Goal: Information Seeking & Learning: Learn about a topic

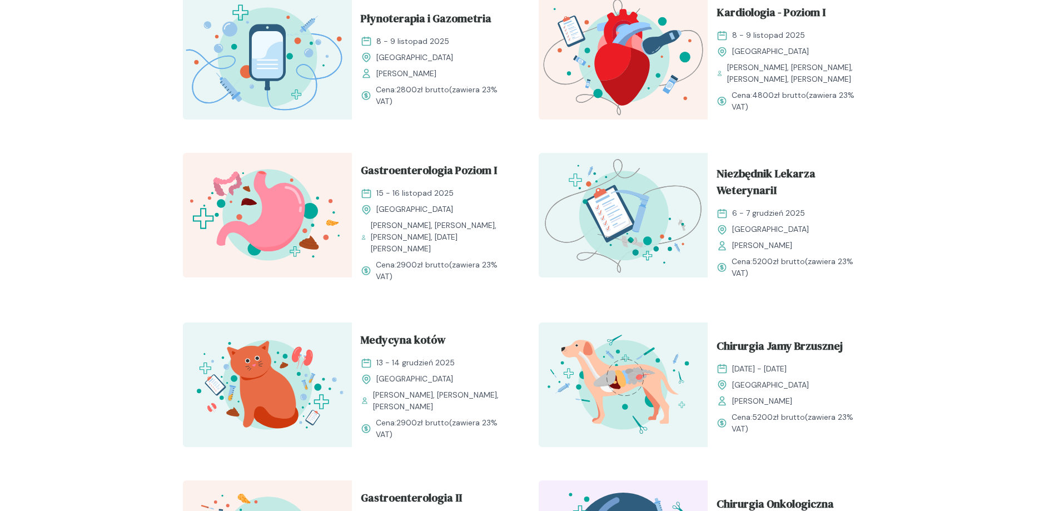
scroll to position [945, 0]
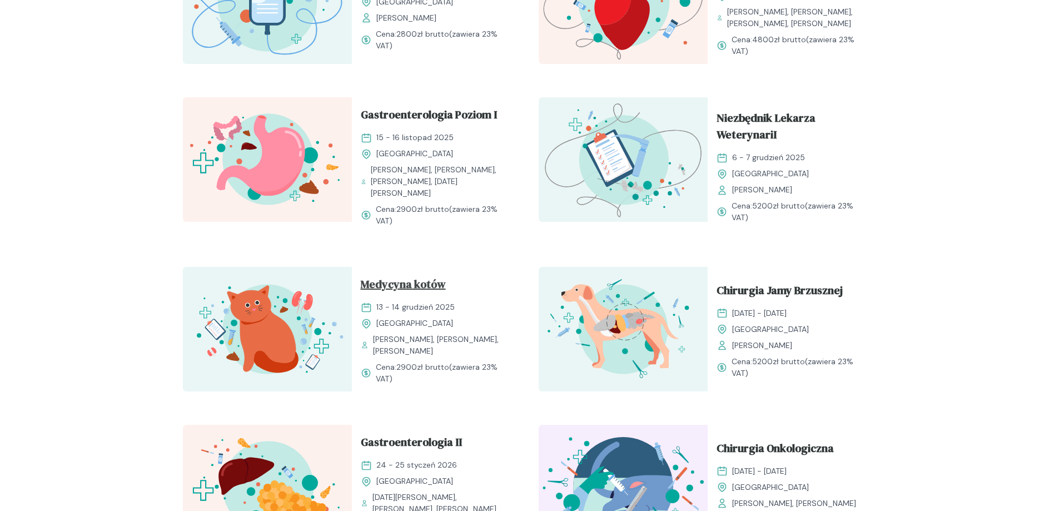
click at [411, 283] on span "Medycyna kotów" at bounding box center [403, 286] width 85 height 21
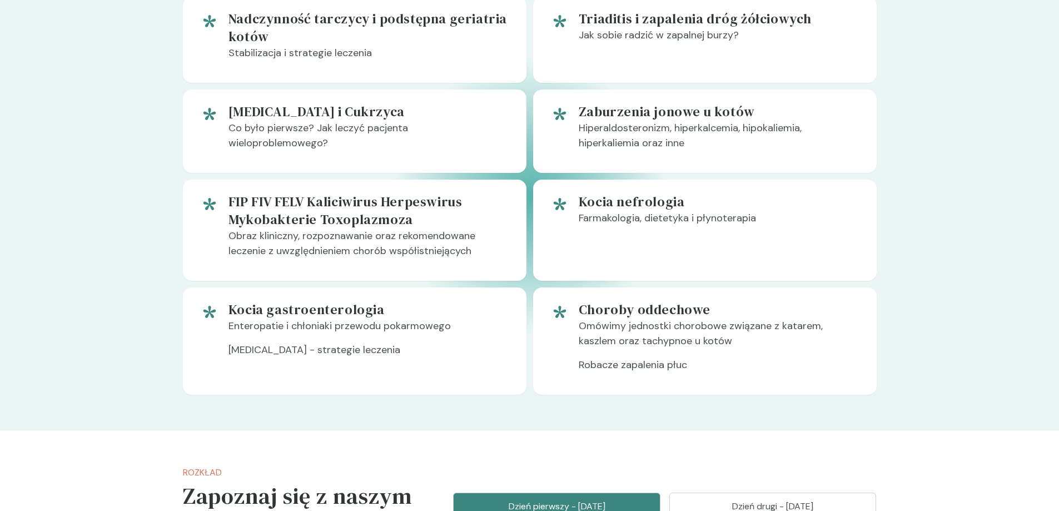
scroll to position [722, 0]
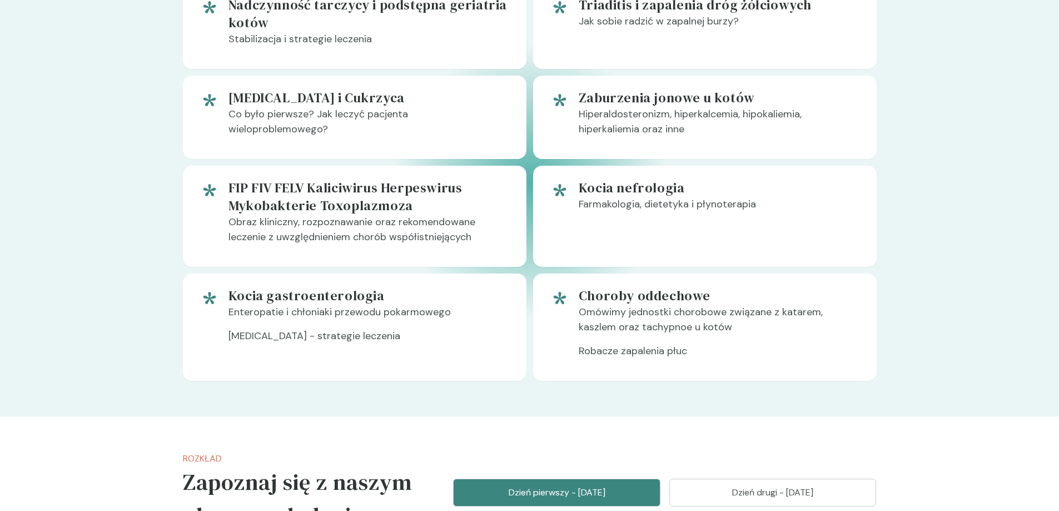
drag, startPoint x: 235, startPoint y: 186, endPoint x: 871, endPoint y: 231, distance: 638.0
click at [871, 231] on div "Kocia nefrologia Farmakologia, dietetyka i płynoterapia" at bounding box center [704, 216] width 343 height 101
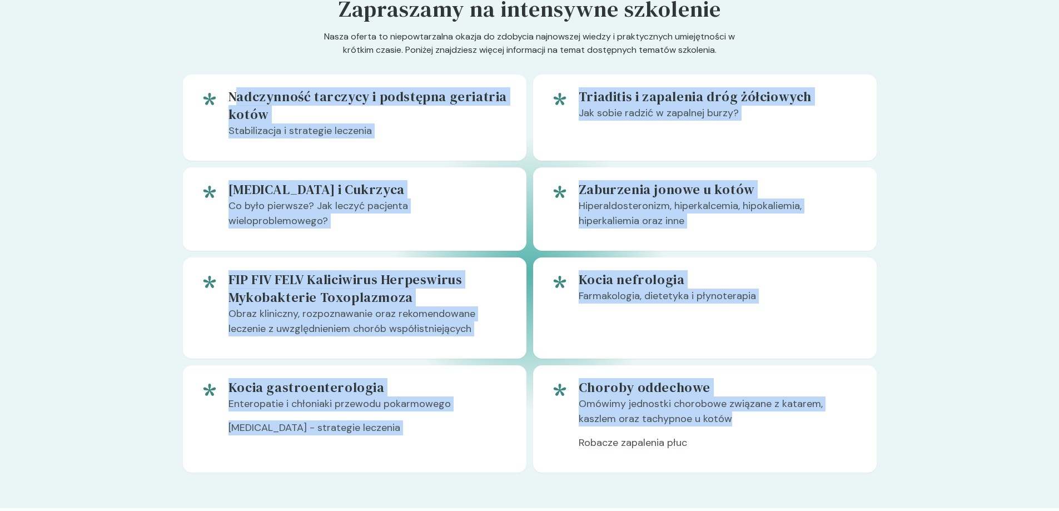
scroll to position [611, 0]
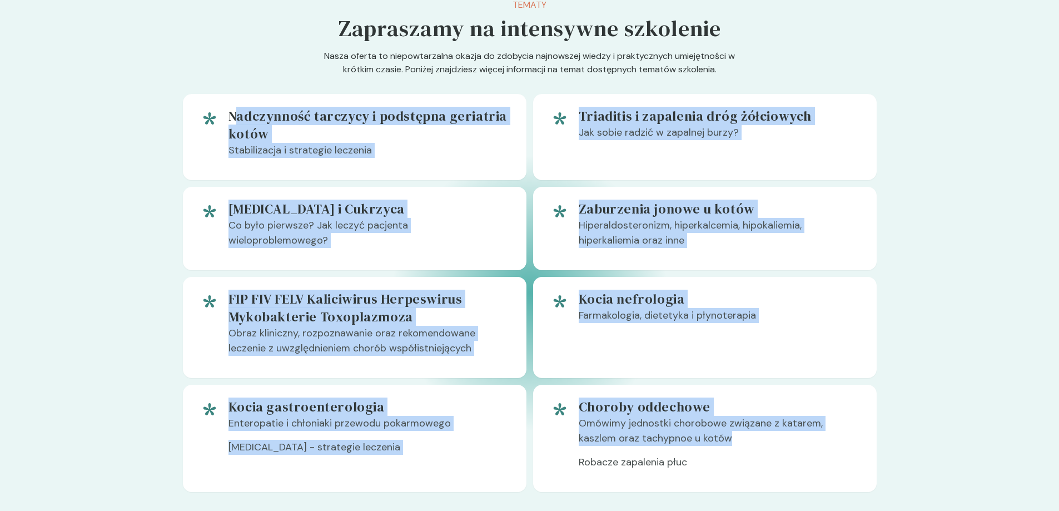
drag, startPoint x: 766, startPoint y: 337, endPoint x: 233, endPoint y: 17, distance: 621.4
click at [235, 15] on div "Tematy Zapraszamy na intensywne szkolenie Nasza oferta to niepowtarzalna okazja…" at bounding box center [530, 245] width 694 height 494
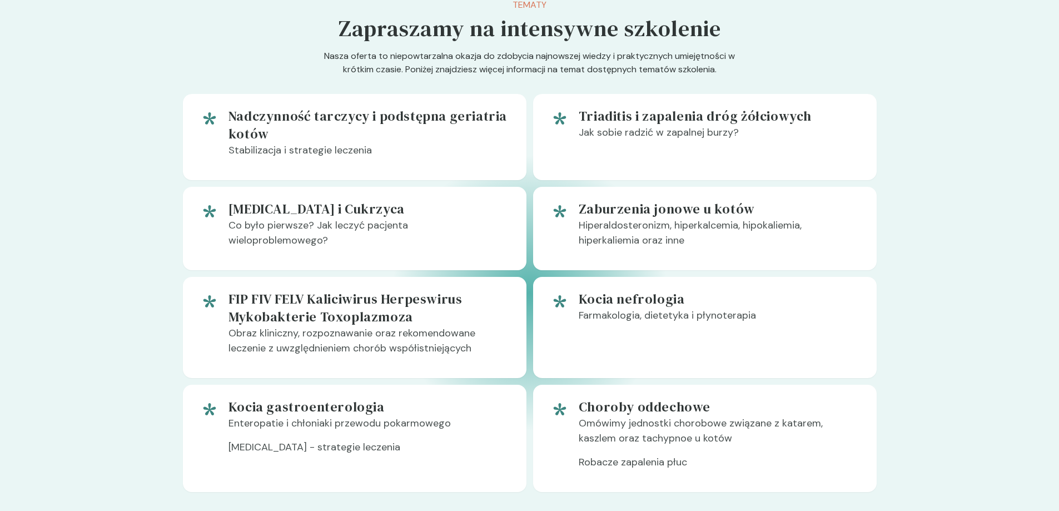
drag, startPoint x: 232, startPoint y: 66, endPoint x: 1029, endPoint y: 266, distance: 822.2
click at [1029, 273] on section "Tematy Zapraszamy na intensywne szkolenie Nasza oferta to niepowtarzalna okazja…" at bounding box center [529, 245] width 1059 height 565
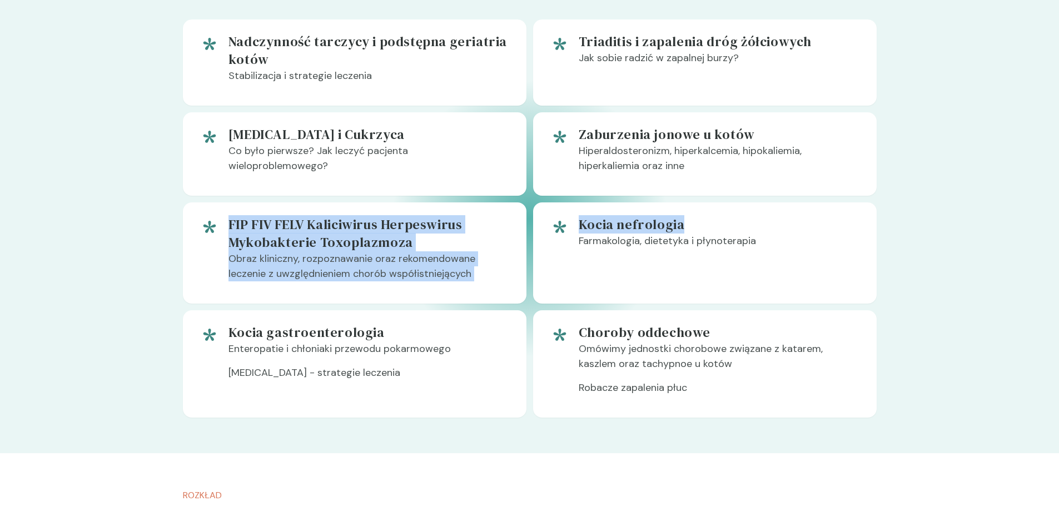
scroll to position [722, 0]
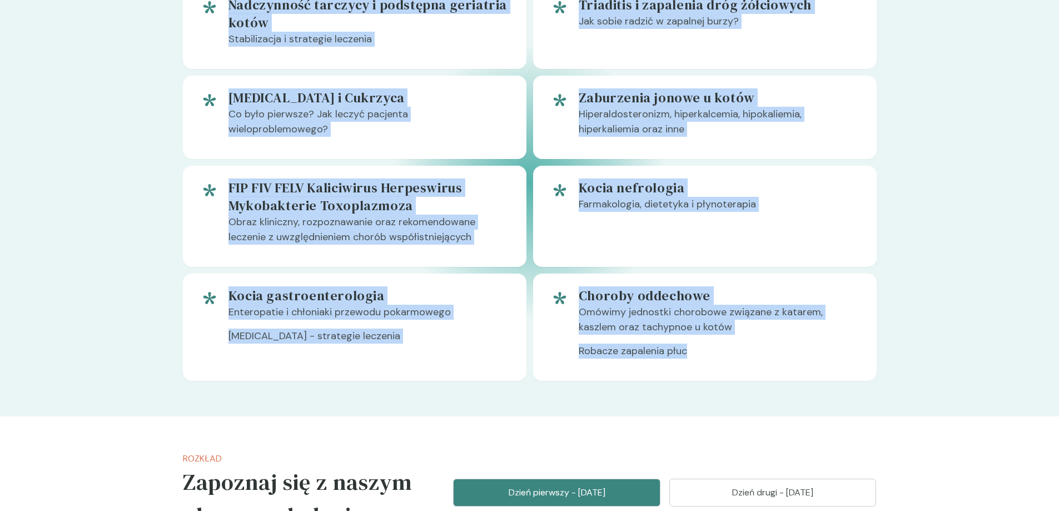
drag, startPoint x: 698, startPoint y: 357, endPoint x: 220, endPoint y: 29, distance: 579.8
click at [220, 29] on div "Nadczynność tarczycy i podstępna geriatria kotów Stabilizacja i strategie lecze…" at bounding box center [530, 182] width 694 height 398
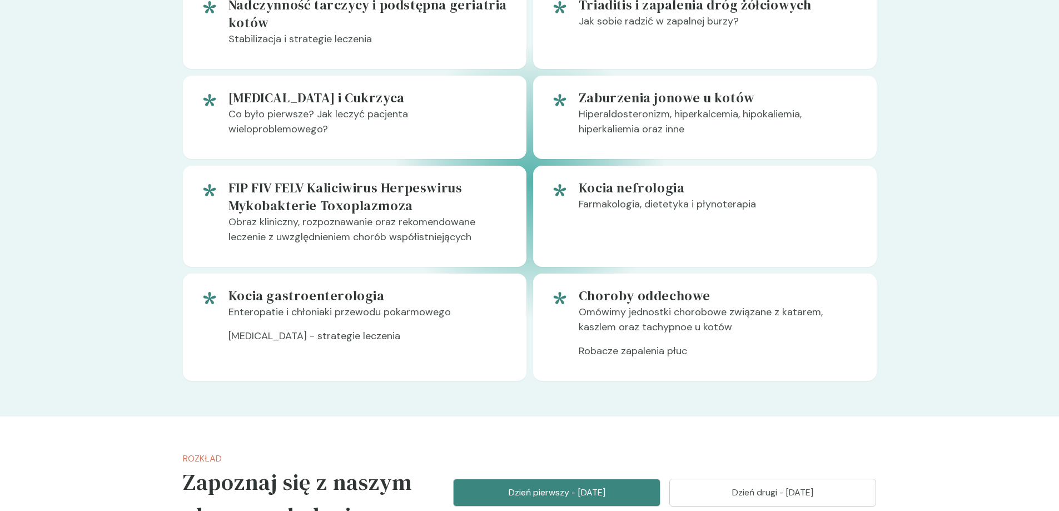
drag, startPoint x: 160, startPoint y: 33, endPoint x: 876, endPoint y: 224, distance: 741.3
click at [876, 224] on div "Tematy Zapraszamy na intensywne szkolenie Nasza oferta to niepowtarzalna okazja…" at bounding box center [529, 134] width 711 height 565
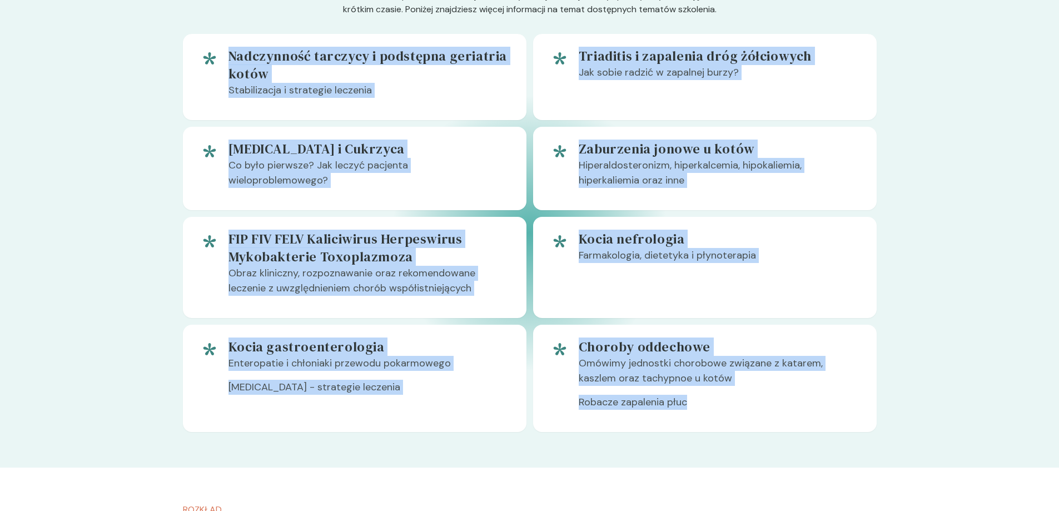
scroll to position [664, 0]
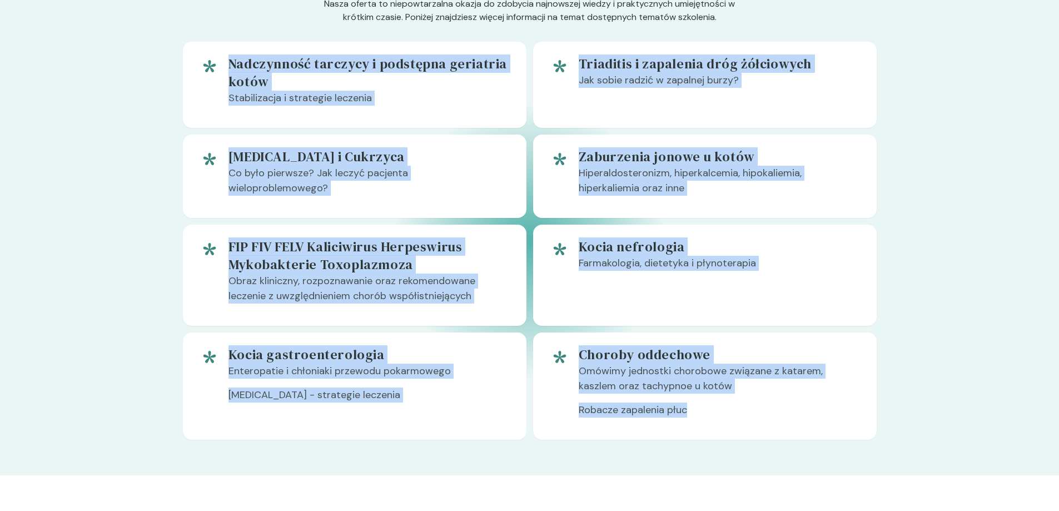
drag, startPoint x: 843, startPoint y: 361, endPoint x: 230, endPoint y: 22, distance: 700.2
click at [230, 22] on div "Tematy Zapraszamy na intensywne szkolenie Nasza oferta to niepowtarzalna okazja…" at bounding box center [530, 193] width 694 height 494
copy div "Nadczynność tarczycy i podstępna geriatria kotów Stabilizacja i strategie lecze…"
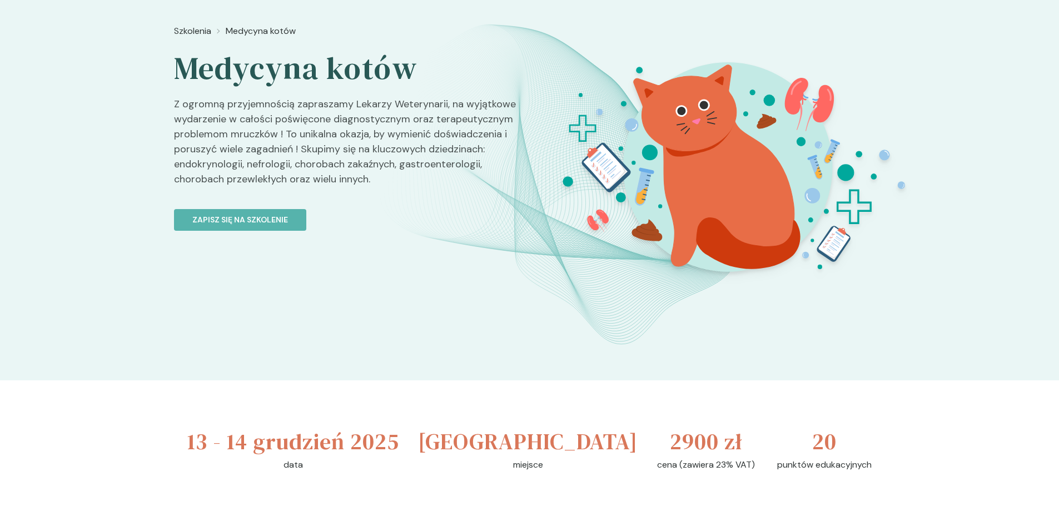
scroll to position [0, 0]
